Goal: Task Accomplishment & Management: Manage account settings

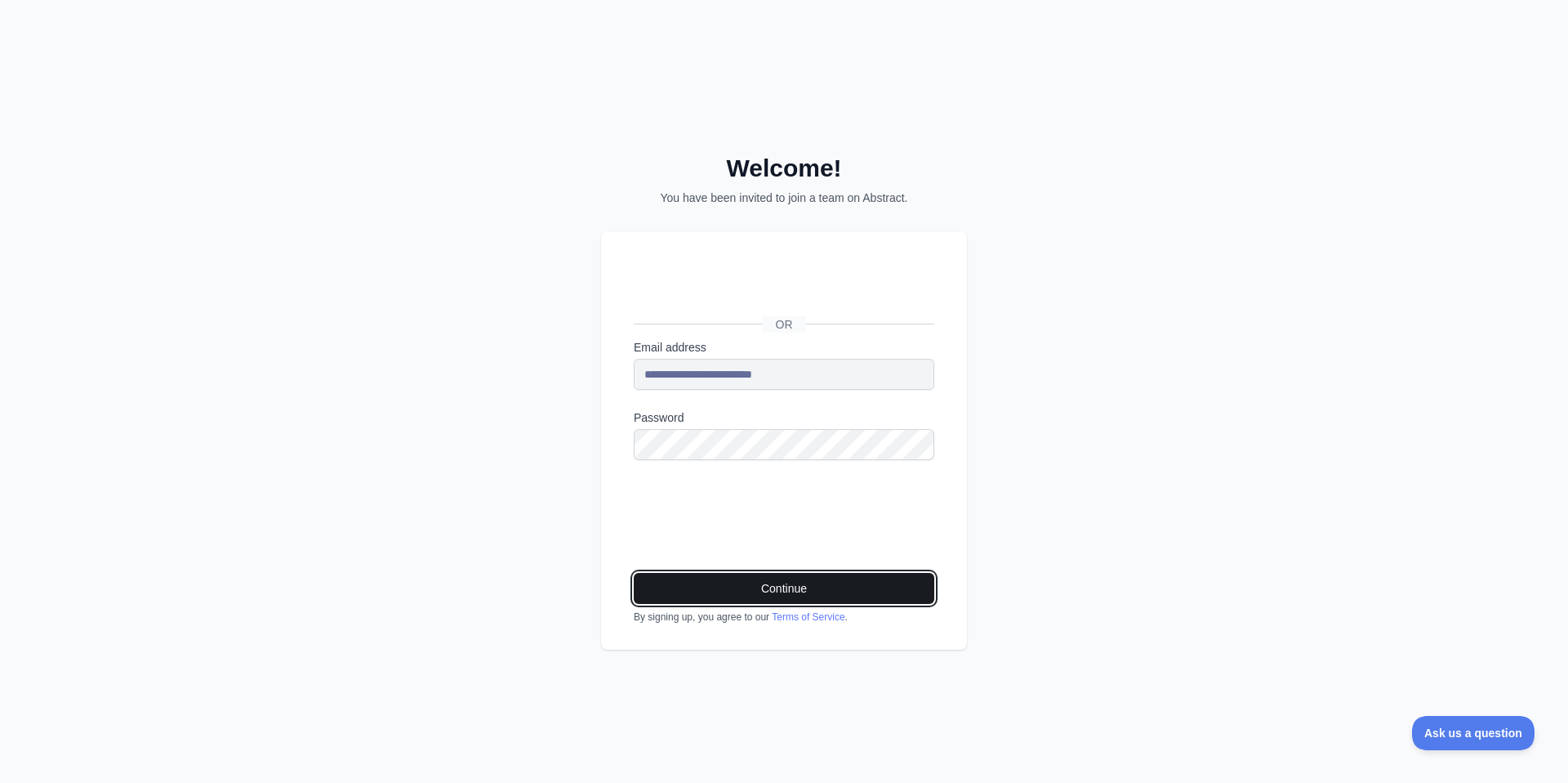
click at [765, 592] on button "Continue" at bounding box center [784, 588] width 301 height 31
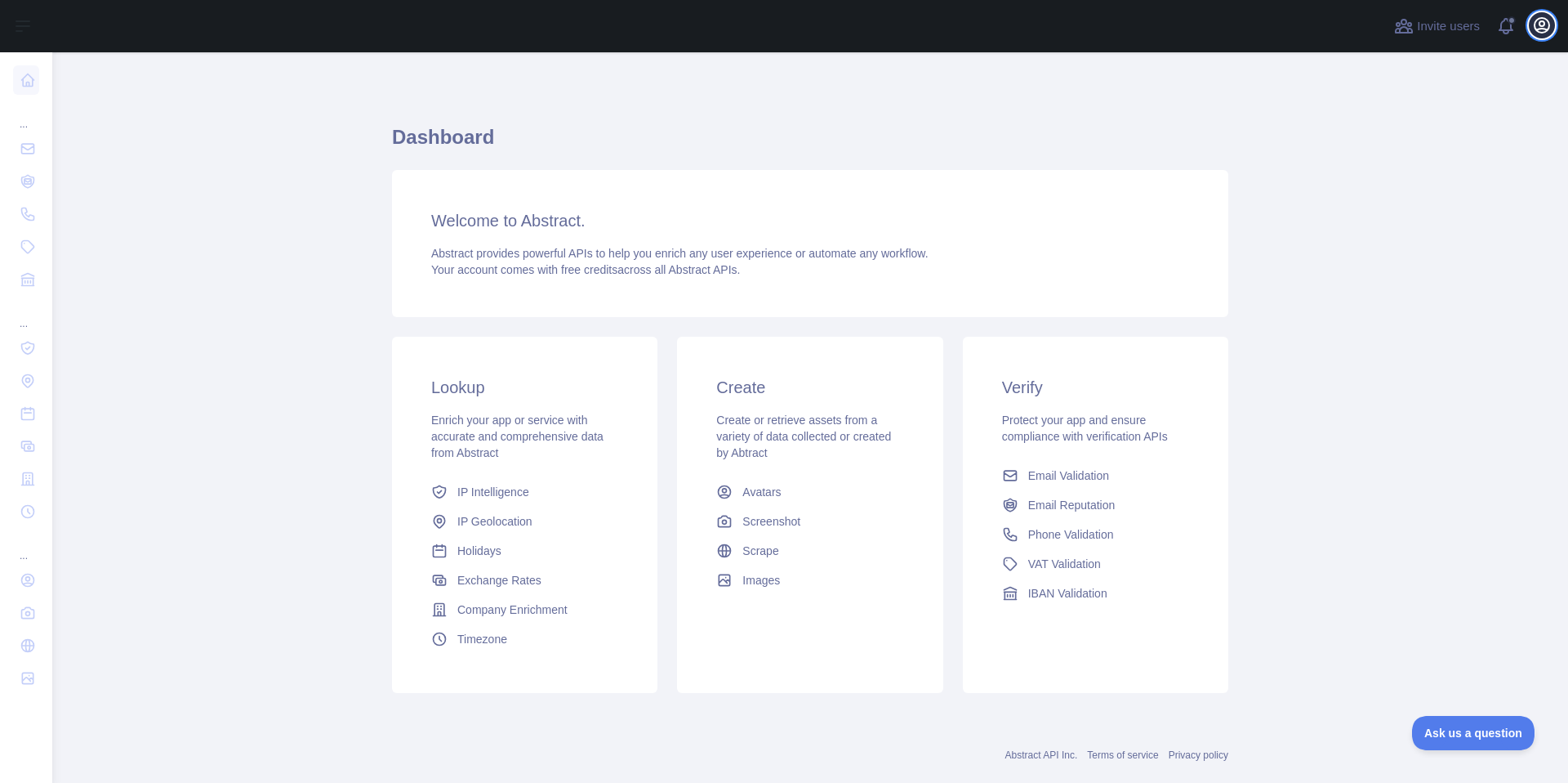
click at [1536, 30] on icon "button" at bounding box center [1542, 25] width 15 height 15
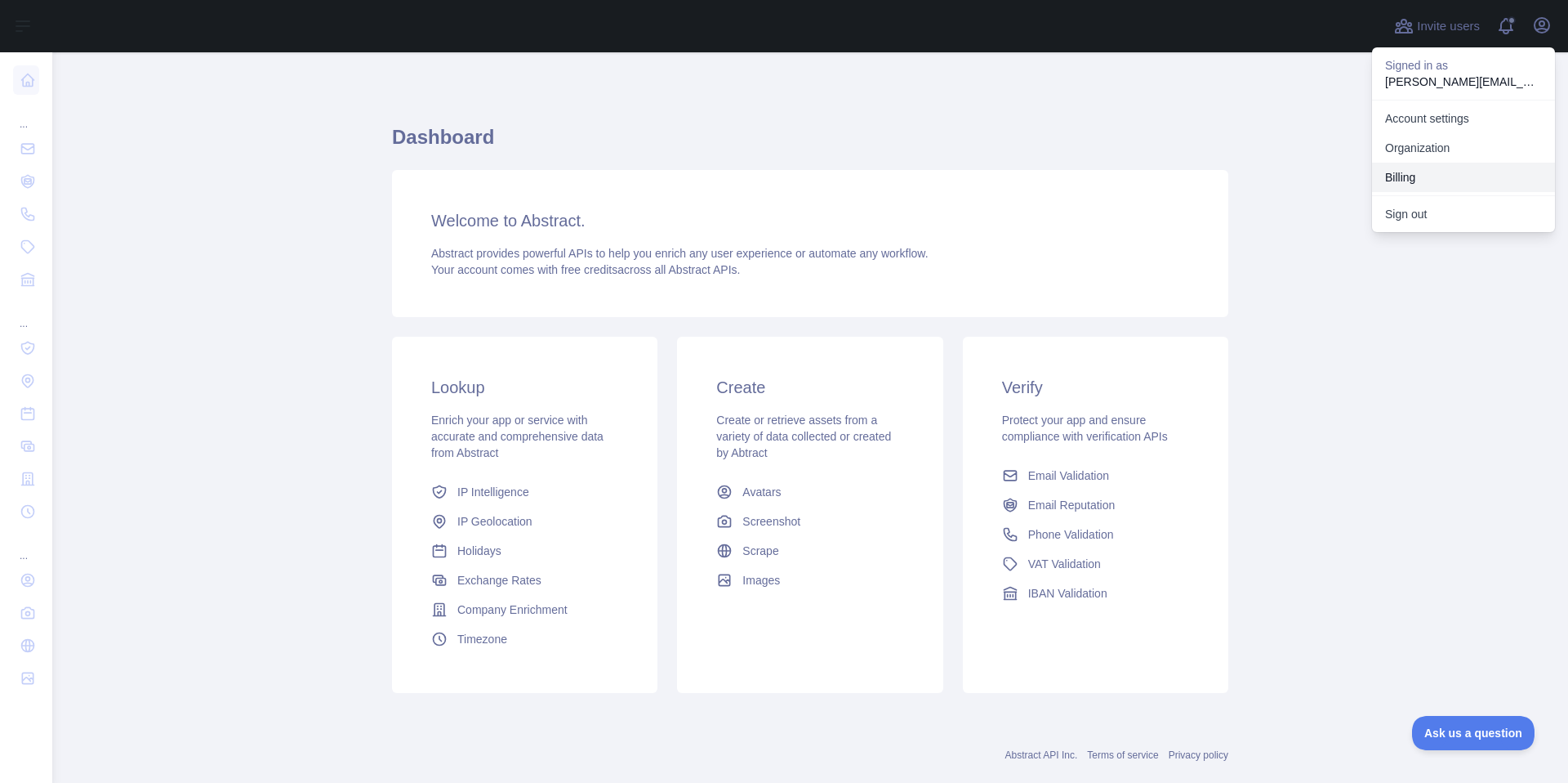
click at [1398, 179] on button "Billing" at bounding box center [1464, 177] width 183 height 29
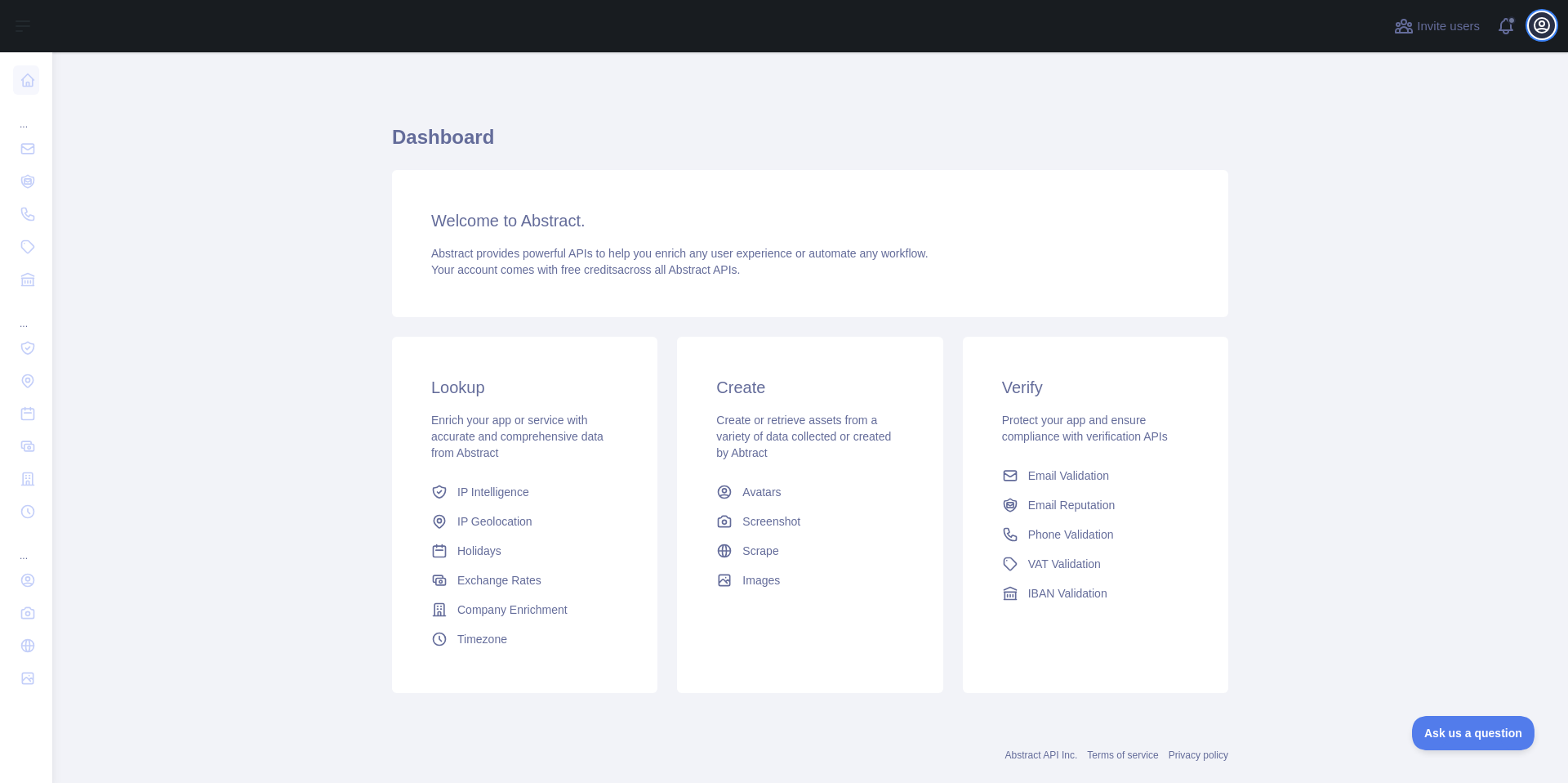
click at [1545, 32] on icon "button" at bounding box center [1542, 25] width 15 height 15
